Goal: Find specific page/section: Find specific page/section

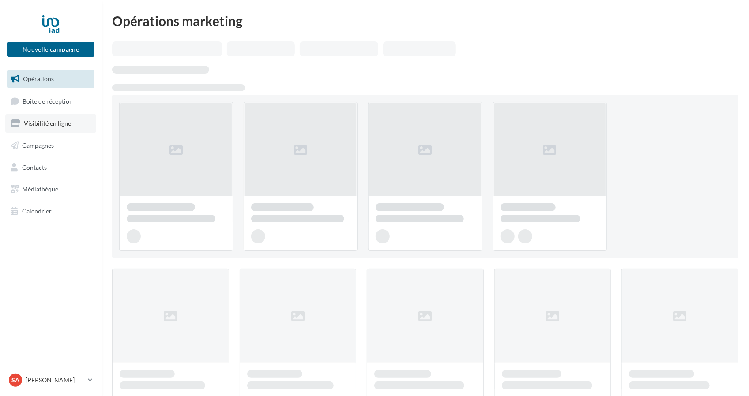
click at [53, 119] on link "Visibilité en ligne" at bounding box center [50, 123] width 91 height 19
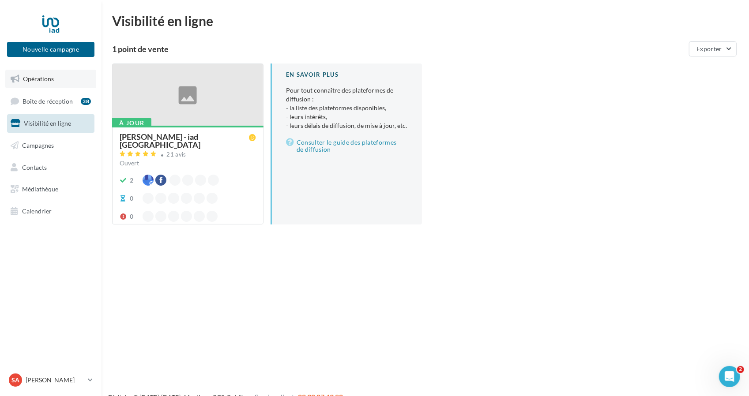
click at [52, 80] on span "Opérations" at bounding box center [38, 78] width 31 height 7
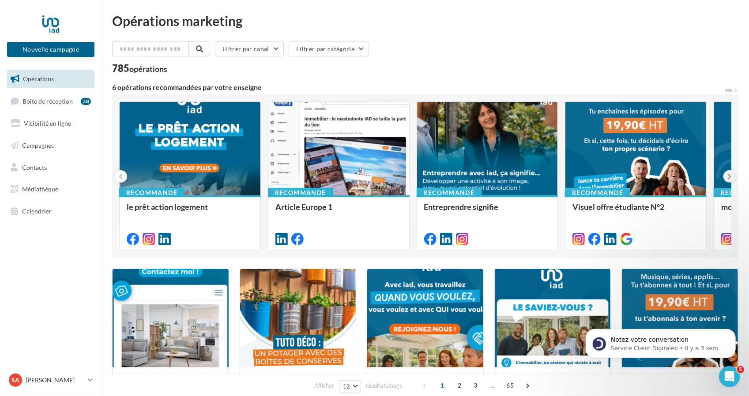
click at [728, 172] on icon at bounding box center [729, 176] width 4 height 9
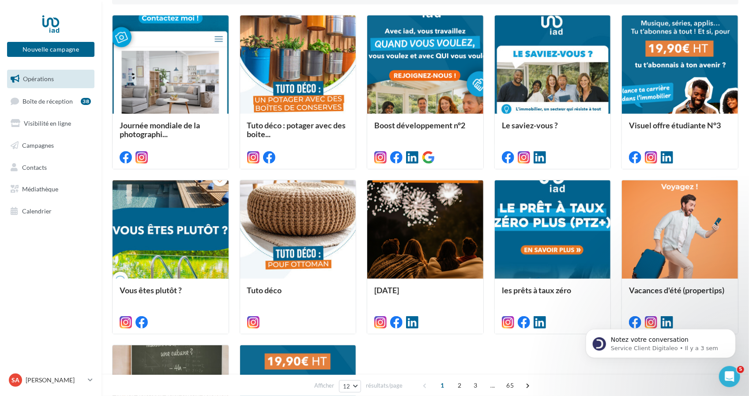
scroll to position [255, 0]
